Goal: Transaction & Acquisition: Purchase product/service

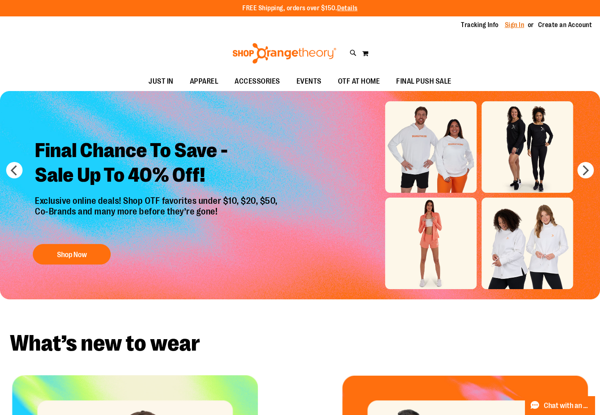
click at [520, 27] on link "Sign In" at bounding box center [515, 25] width 20 height 9
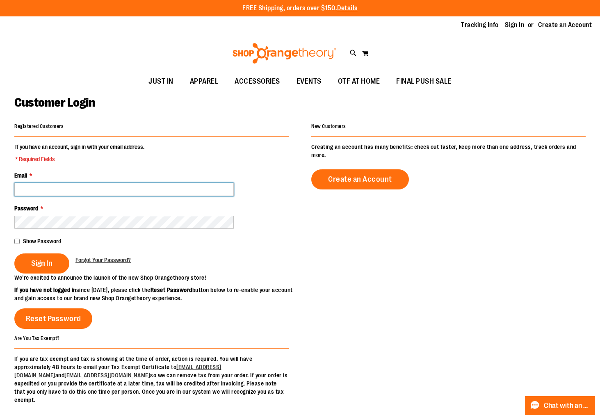
click at [89, 190] on input "Email *" at bounding box center [124, 189] width 220 height 13
type input "**********"
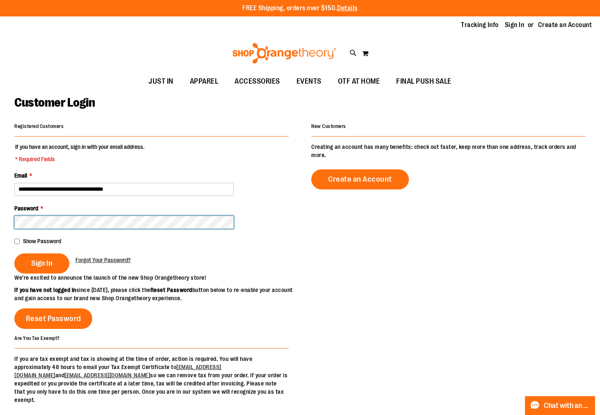
click at [14, 254] on button "Sign In" at bounding box center [41, 264] width 55 height 20
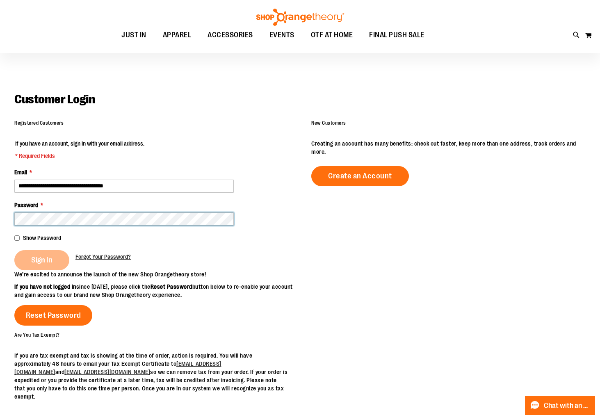
scroll to position [1, 0]
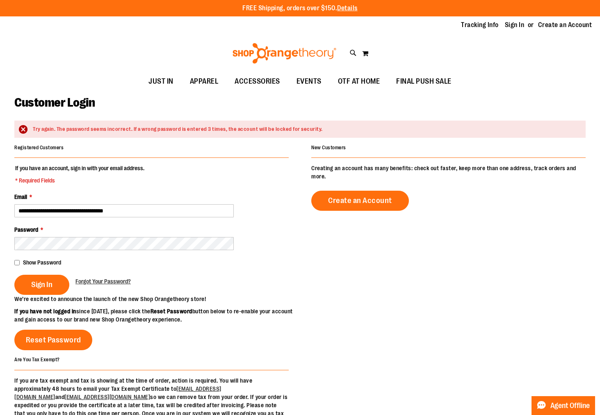
click at [79, 236] on div "Password *" at bounding box center [151, 238] width 275 height 25
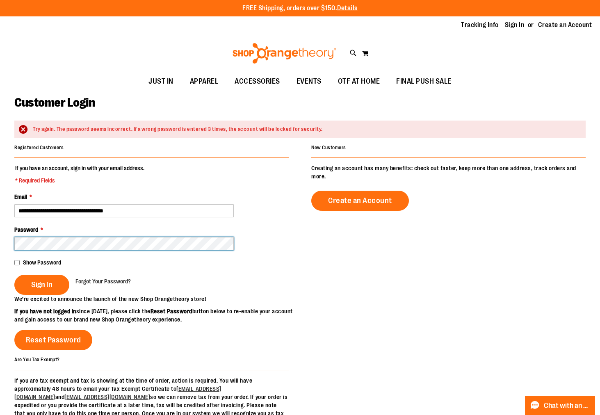
click at [14, 275] on button "Sign In" at bounding box center [41, 285] width 55 height 20
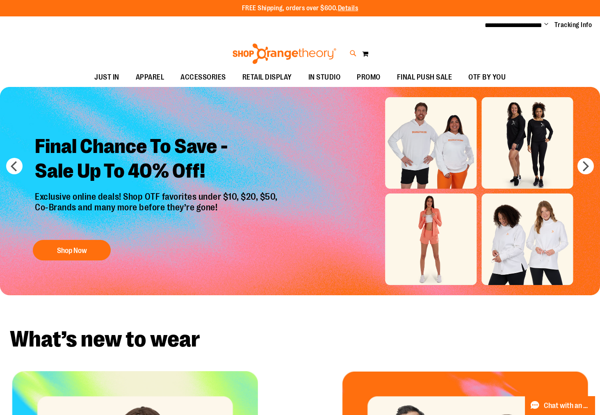
click at [356, 54] on icon at bounding box center [353, 53] width 7 height 9
type input "*********"
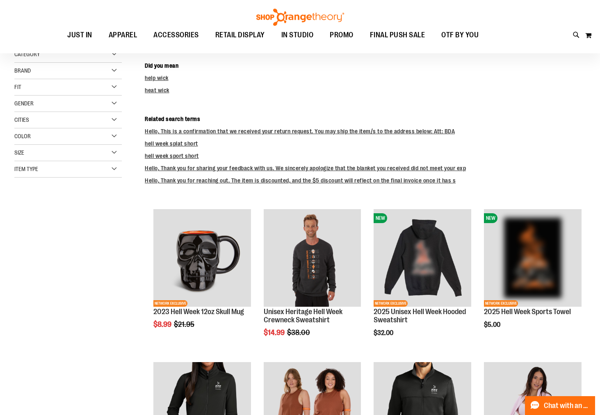
scroll to position [121, 0]
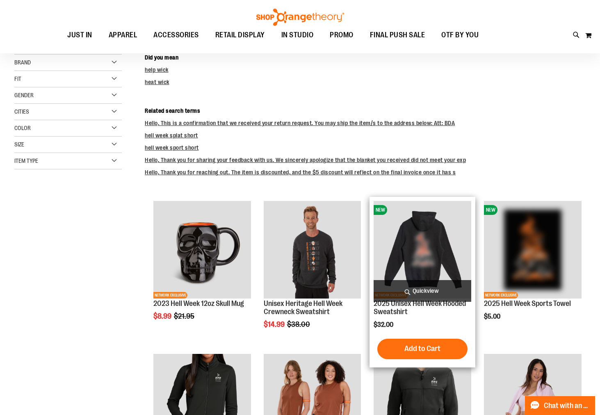
click at [455, 268] on img "product" at bounding box center [423, 250] width 98 height 98
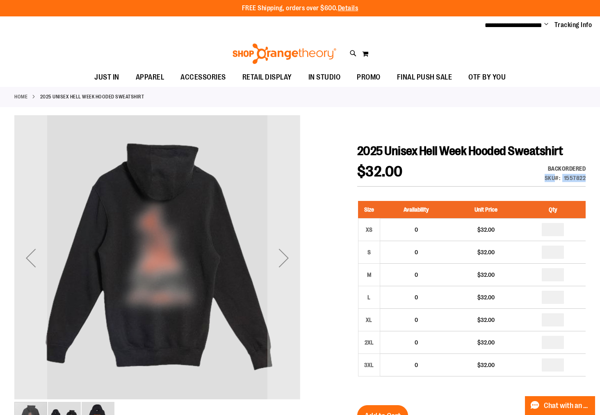
drag, startPoint x: 585, startPoint y: 176, endPoint x: 538, endPoint y: 178, distance: 46.8
click at [538, 178] on div "Backordered Only %1 left SKU 1557822" at bounding box center [554, 176] width 64 height 22
copy div "SKU 1557822"
